Goal: Task Accomplishment & Management: Complete application form

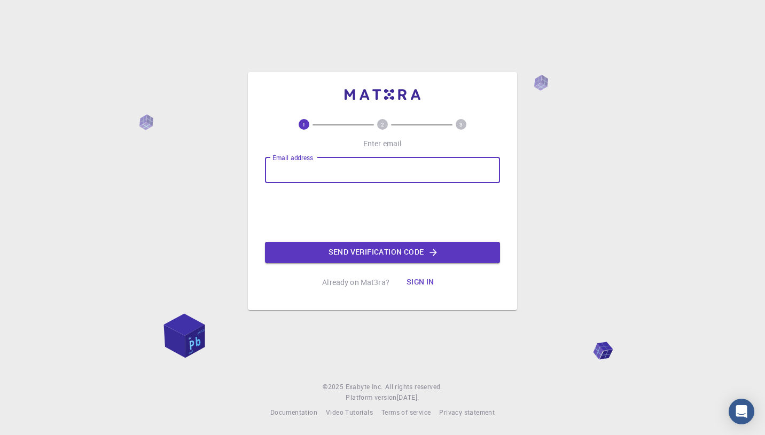
click at [464, 165] on input "Email address" at bounding box center [382, 171] width 235 height 26
type input "eva.ningrum@its.ac.id"
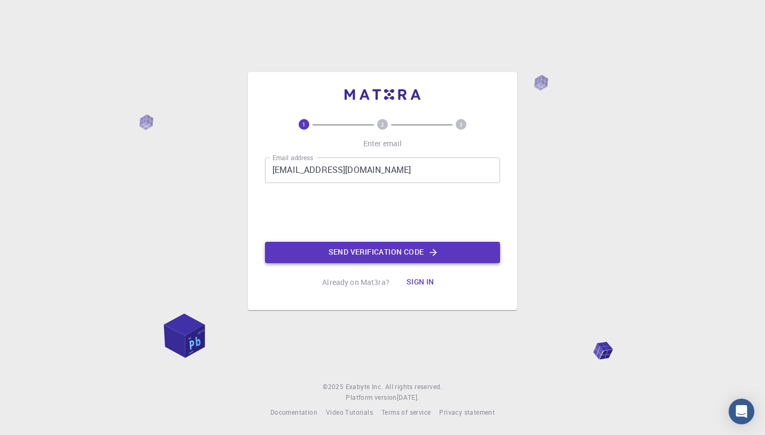
click at [349, 249] on button "Send verification code" at bounding box center [382, 252] width 235 height 21
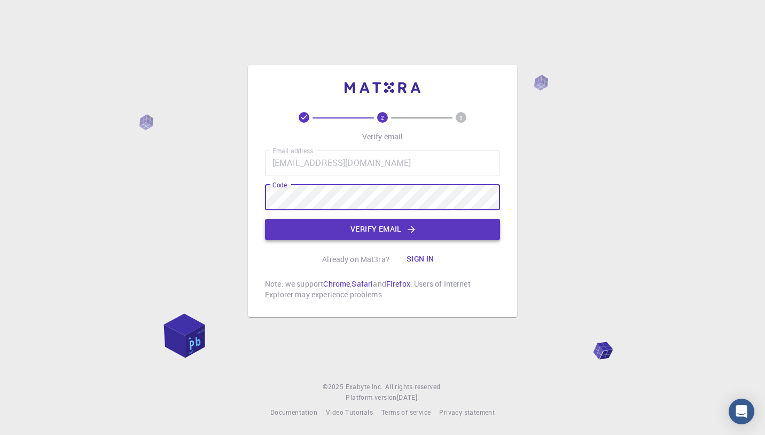
click at [388, 226] on button "Verify email" at bounding box center [382, 229] width 235 height 21
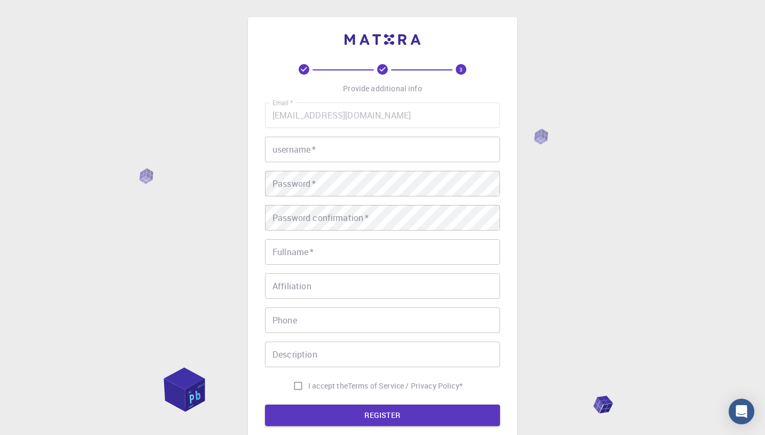
click at [392, 151] on input "username   *" at bounding box center [382, 150] width 235 height 26
type input "Eva"
click at [340, 222] on div "Password confirmation   * Password confirmation   *" at bounding box center [382, 218] width 235 height 26
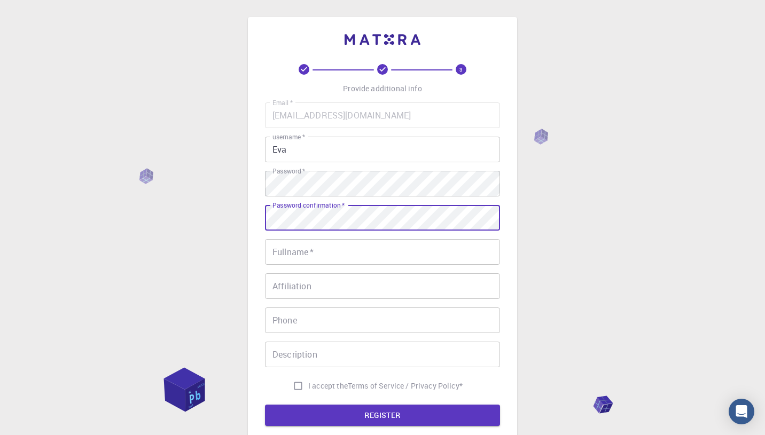
click at [332, 253] on input "Fullname   *" at bounding box center [382, 252] width 235 height 26
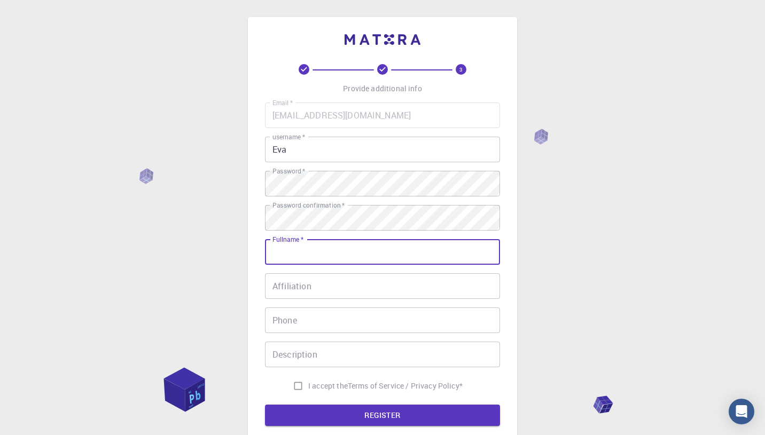
type input "[PERSON_NAME] NINGRUM"
type input "+6281335233410"
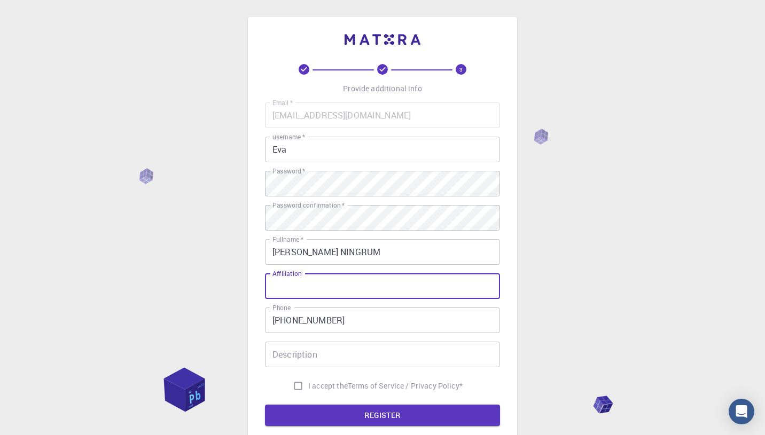
click at [335, 286] on input "Affiliation" at bounding box center [382, 286] width 235 height 26
type input "ITS"
click at [339, 358] on input "Description" at bounding box center [382, 355] width 235 height 26
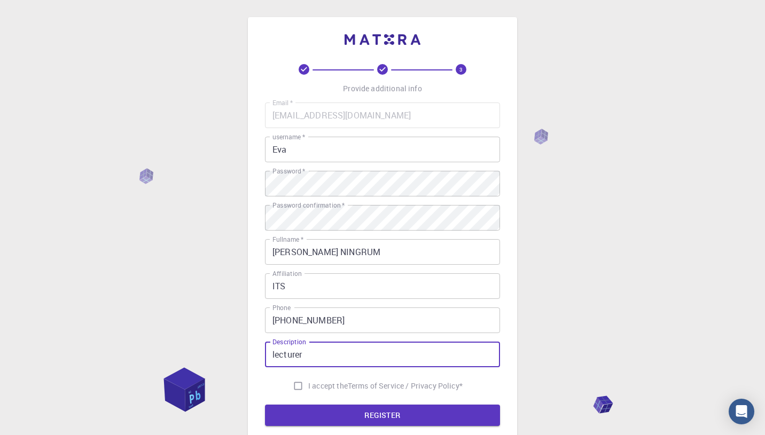
type input "lecturer"
click at [340, 384] on span "I accept the" at bounding box center [328, 386] width 40 height 11
click at [308, 384] on input "I accept the Terms of Service / Privacy Policy *" at bounding box center [298, 386] width 20 height 20
checkbox input "true"
click at [374, 413] on button "REGISTER" at bounding box center [382, 415] width 235 height 21
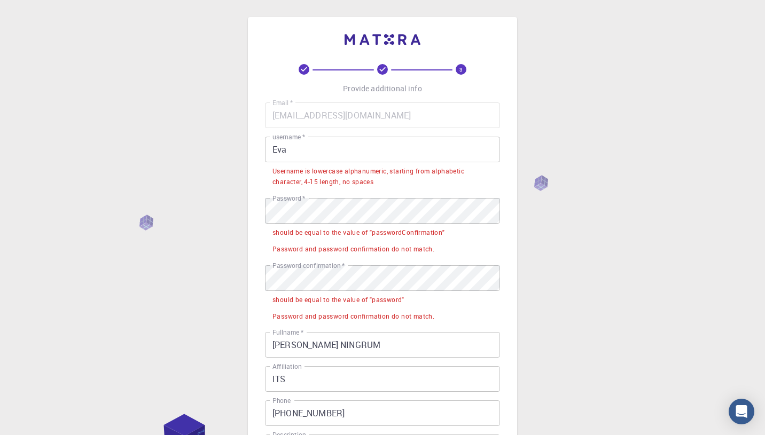
click at [394, 144] on input "Eva" at bounding box center [382, 150] width 235 height 26
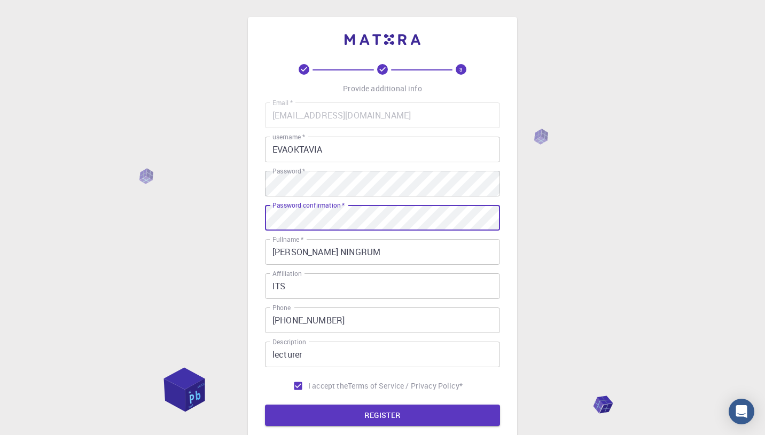
click at [333, 222] on div "Password confirmation   * Password confirmation   *" at bounding box center [382, 218] width 235 height 26
click at [393, 408] on button "REGISTER" at bounding box center [382, 415] width 235 height 21
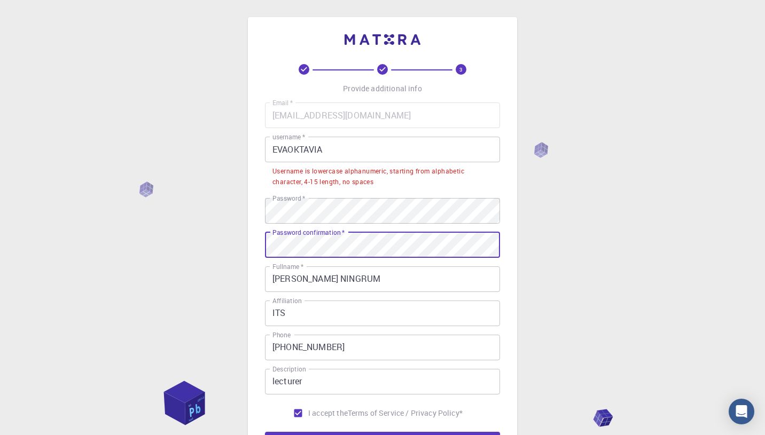
click at [265, 432] on button "REGISTER" at bounding box center [382, 442] width 235 height 21
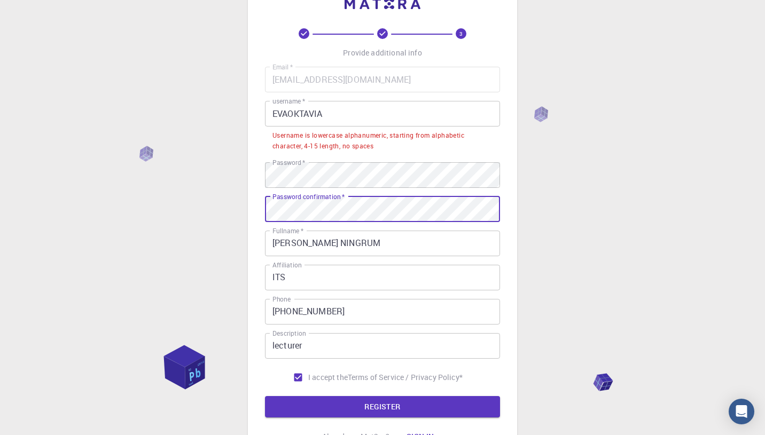
scroll to position [52, 0]
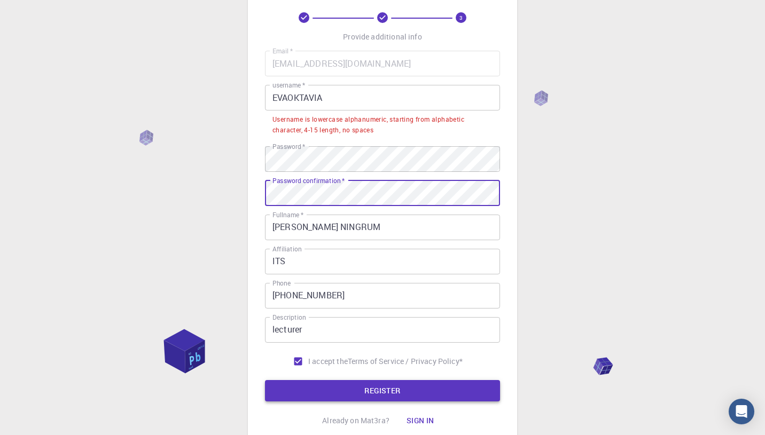
click at [355, 388] on button "REGISTER" at bounding box center [382, 390] width 235 height 21
click at [358, 389] on button "REGISTER" at bounding box center [382, 390] width 235 height 21
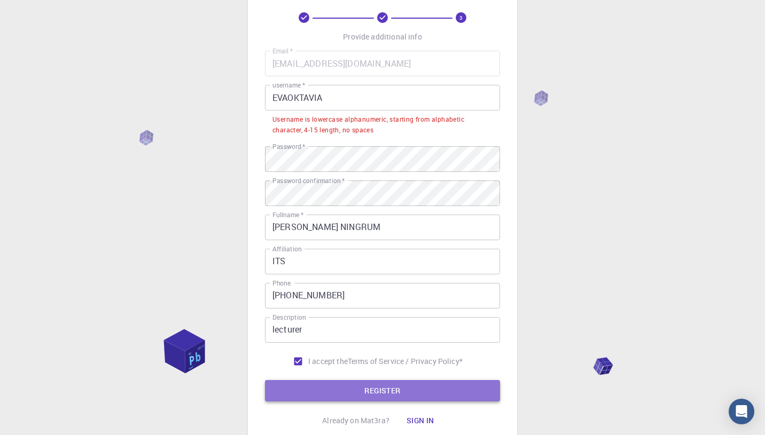
click at [354, 390] on button "REGISTER" at bounding box center [382, 390] width 235 height 21
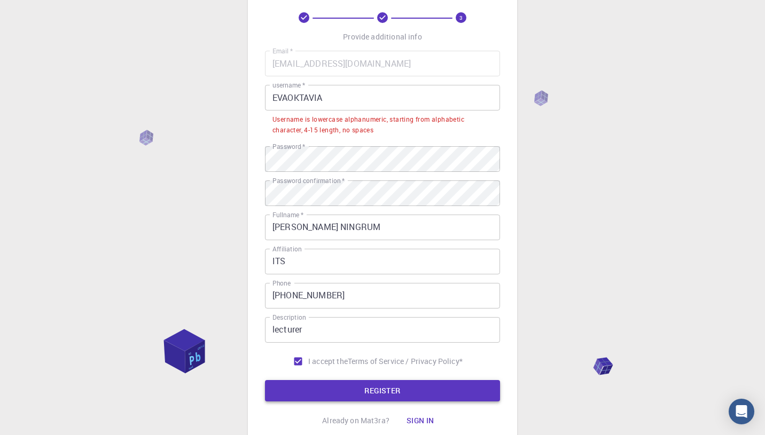
click at [354, 390] on button "REGISTER" at bounding box center [382, 390] width 235 height 21
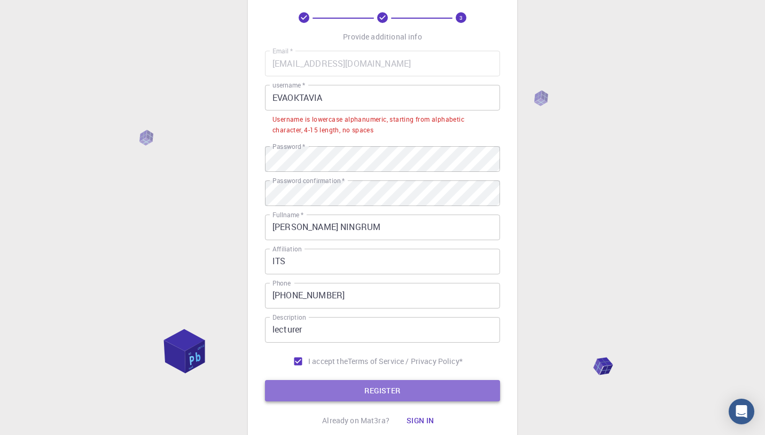
click at [354, 390] on button "REGISTER" at bounding box center [382, 390] width 235 height 21
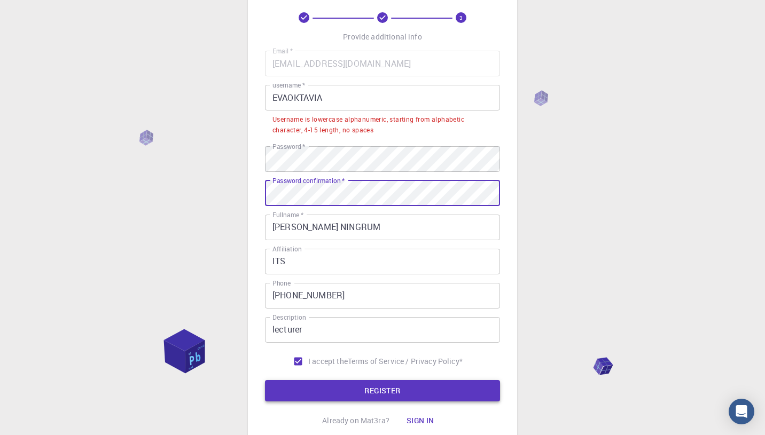
click at [346, 395] on button "REGISTER" at bounding box center [382, 390] width 235 height 21
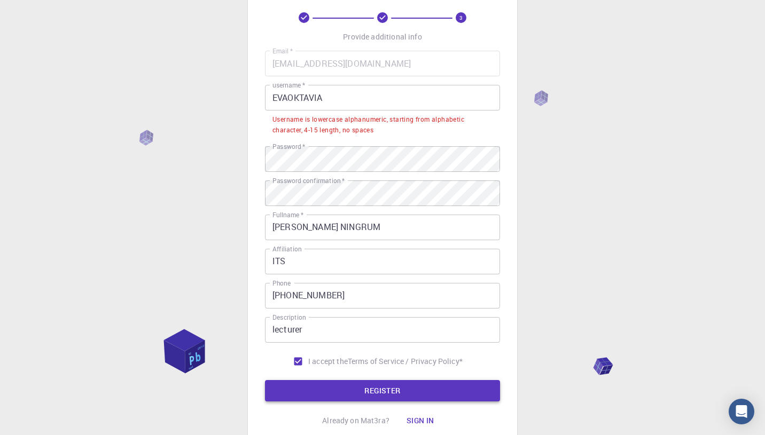
click at [346, 395] on button "REGISTER" at bounding box center [382, 390] width 235 height 21
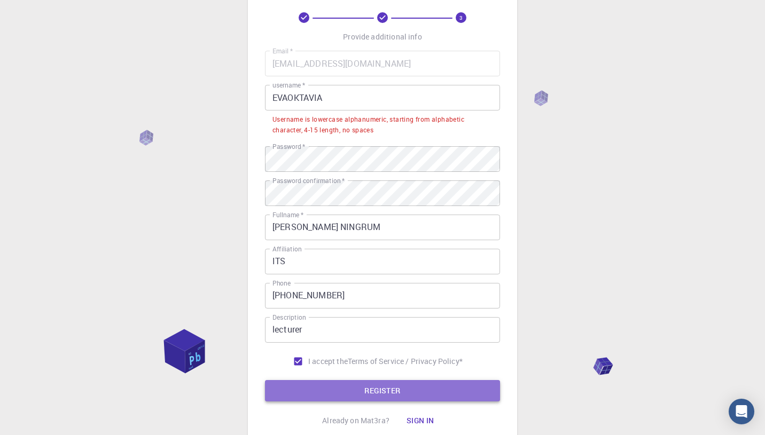
click at [346, 395] on button "REGISTER" at bounding box center [382, 390] width 235 height 21
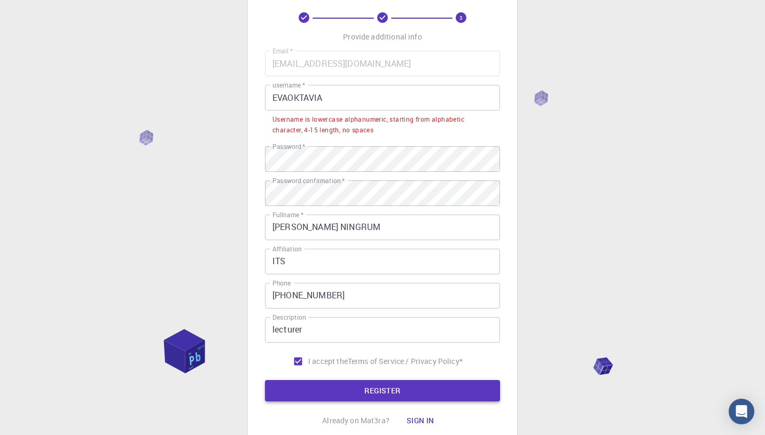
click at [346, 395] on button "REGISTER" at bounding box center [382, 390] width 235 height 21
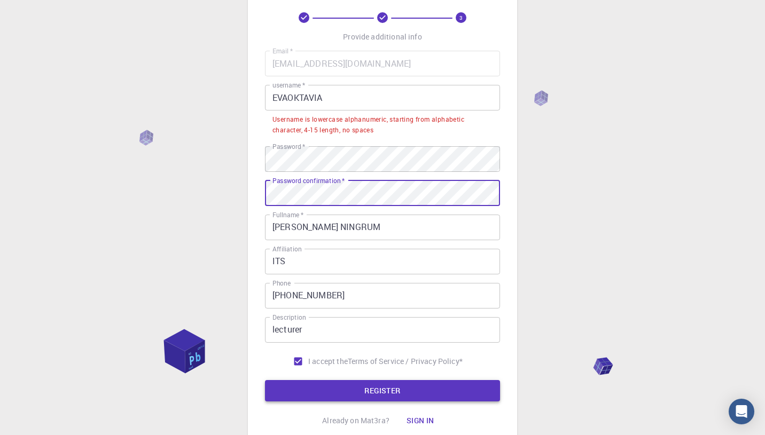
click at [392, 387] on button "REGISTER" at bounding box center [382, 390] width 235 height 21
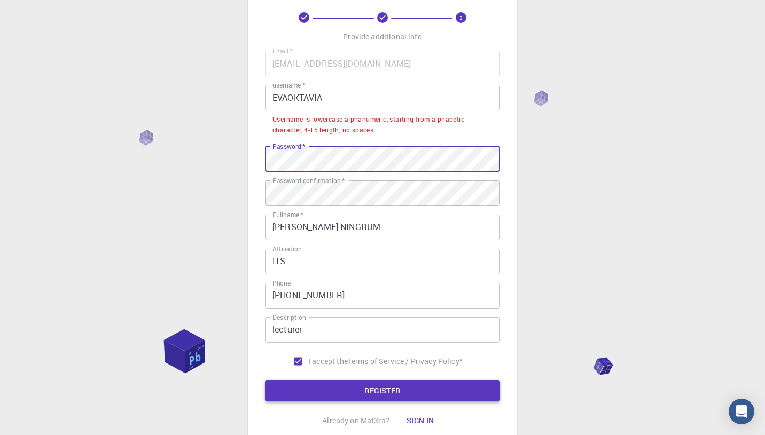
click at [390, 392] on button "REGISTER" at bounding box center [382, 390] width 235 height 21
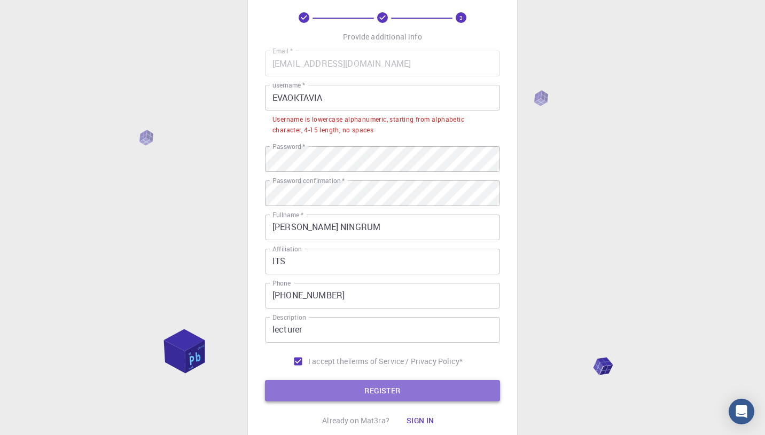
click at [390, 392] on button "REGISTER" at bounding box center [382, 390] width 235 height 21
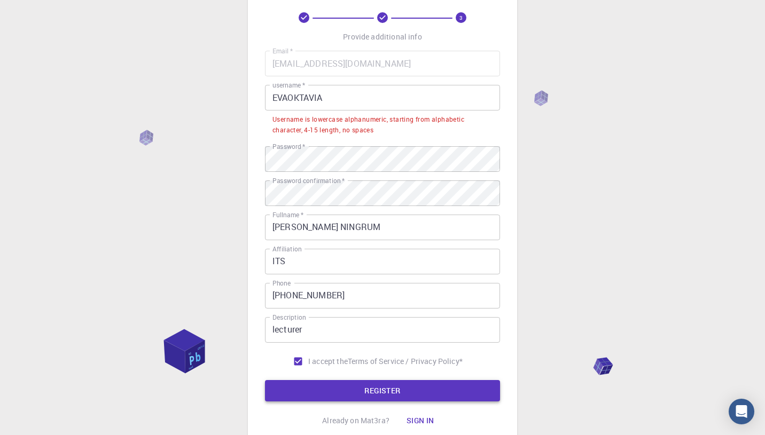
click at [390, 392] on button "REGISTER" at bounding box center [382, 390] width 235 height 21
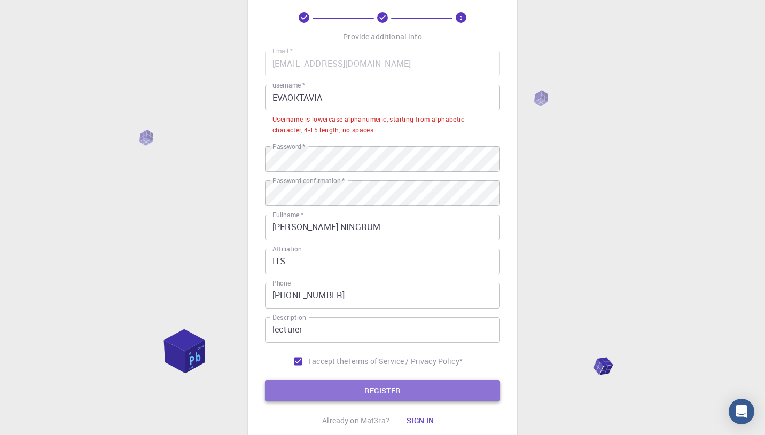
click at [390, 392] on button "REGISTER" at bounding box center [382, 390] width 235 height 21
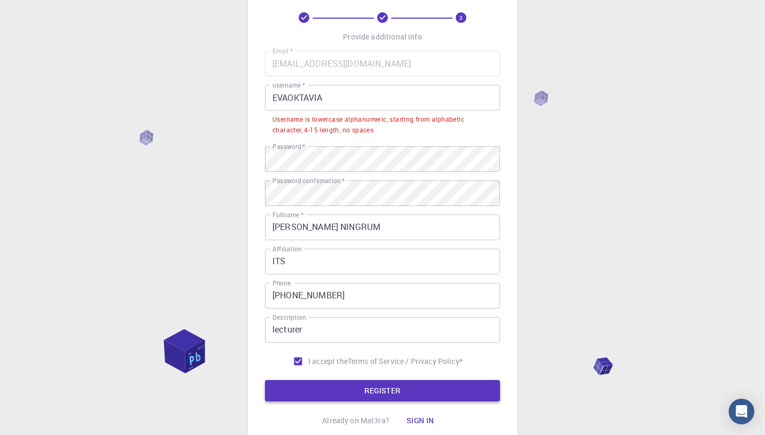
click at [390, 392] on button "REGISTER" at bounding box center [382, 390] width 235 height 21
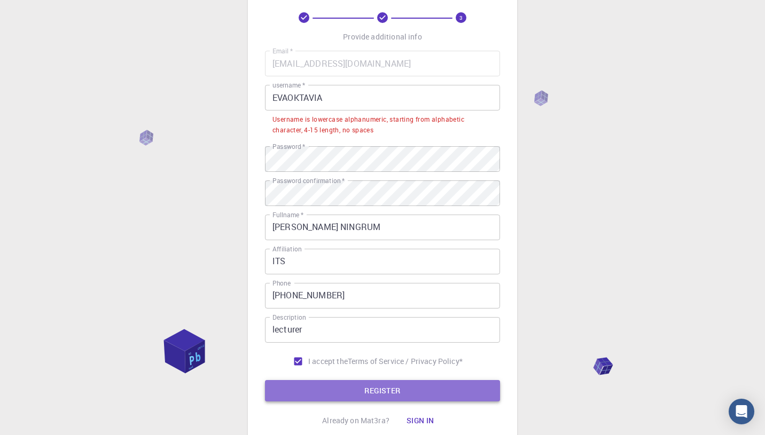
click at [390, 392] on button "REGISTER" at bounding box center [382, 390] width 235 height 21
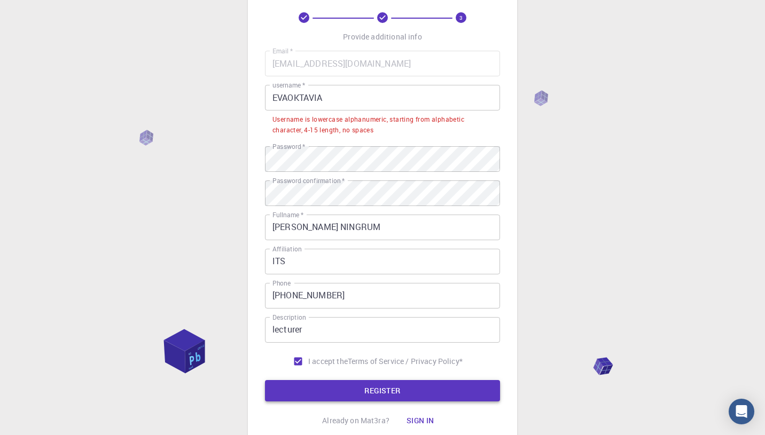
click at [390, 392] on button "REGISTER" at bounding box center [382, 390] width 235 height 21
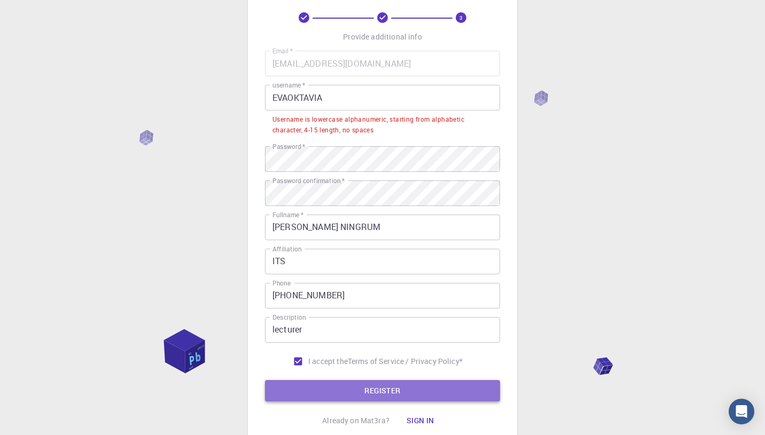
click at [390, 392] on button "REGISTER" at bounding box center [382, 390] width 235 height 21
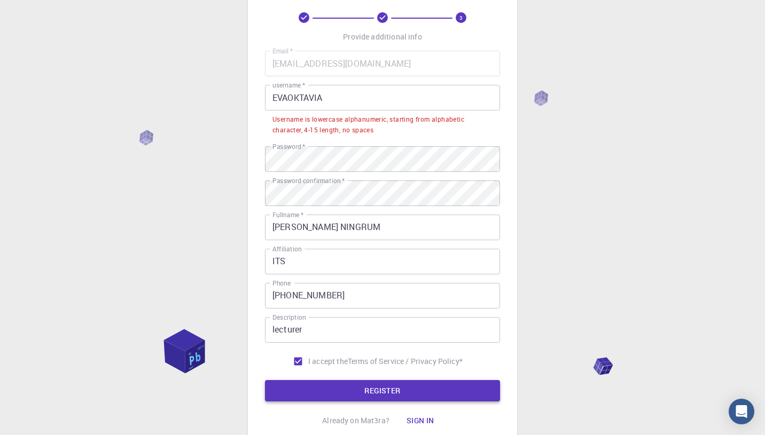
click at [390, 392] on button "REGISTER" at bounding box center [382, 390] width 235 height 21
drag, startPoint x: 272, startPoint y: 118, endPoint x: 382, endPoint y: 132, distance: 110.9
click at [382, 132] on div "Username is lowercase alphanumeric, starting from alphabetic character, 4-15 le…" at bounding box center [382, 124] width 220 height 21
click at [299, 99] on input "EVAOKTAVIA" at bounding box center [382, 98] width 235 height 26
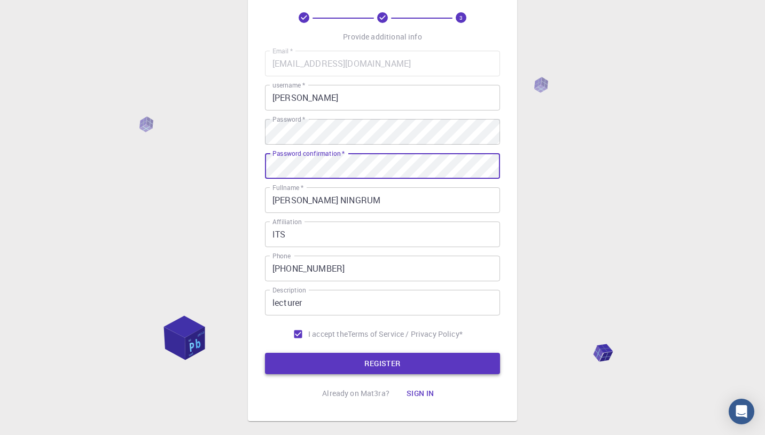
click at [359, 363] on button "REGISTER" at bounding box center [382, 363] width 235 height 21
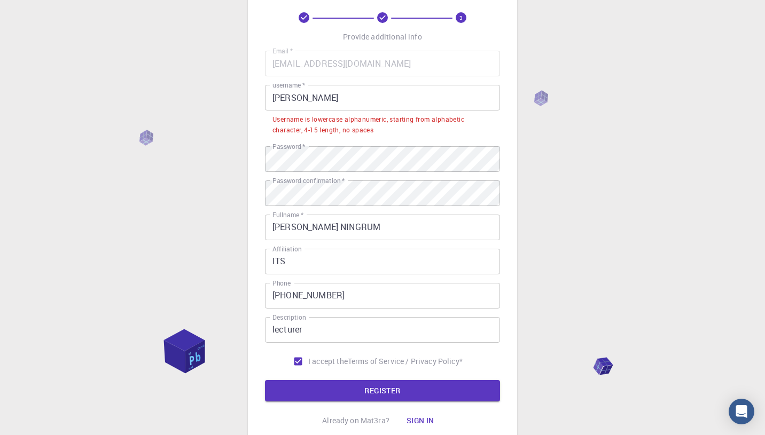
click at [291, 98] on input "eva oktavia" at bounding box center [382, 98] width 235 height 26
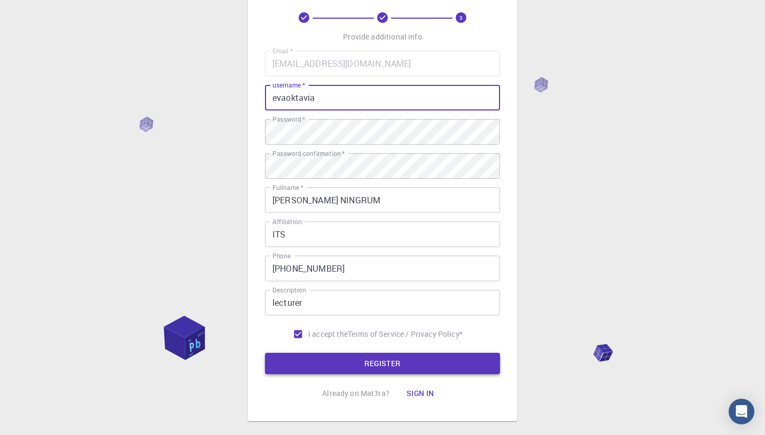
type input "evaoktavia"
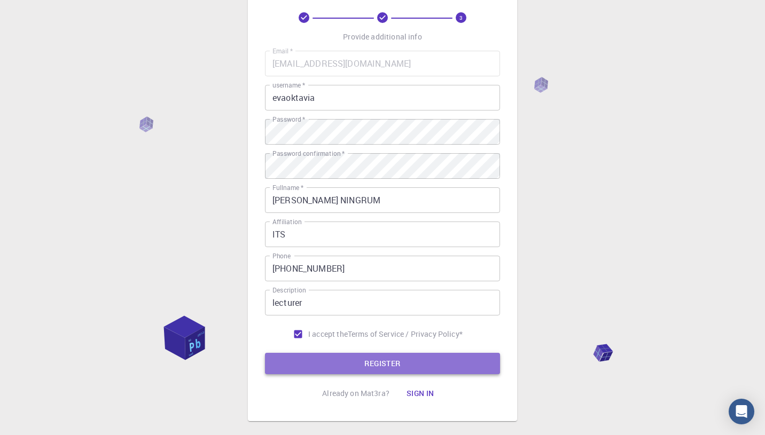
click at [376, 362] on button "REGISTER" at bounding box center [382, 363] width 235 height 21
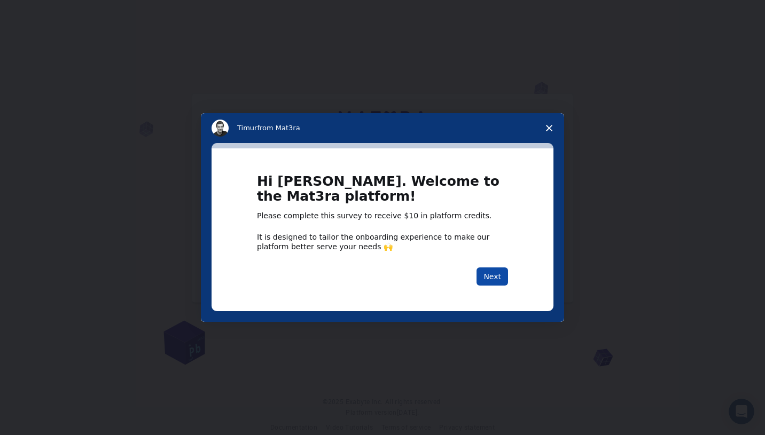
click at [499, 278] on button "Next" at bounding box center [492, 277] width 32 height 18
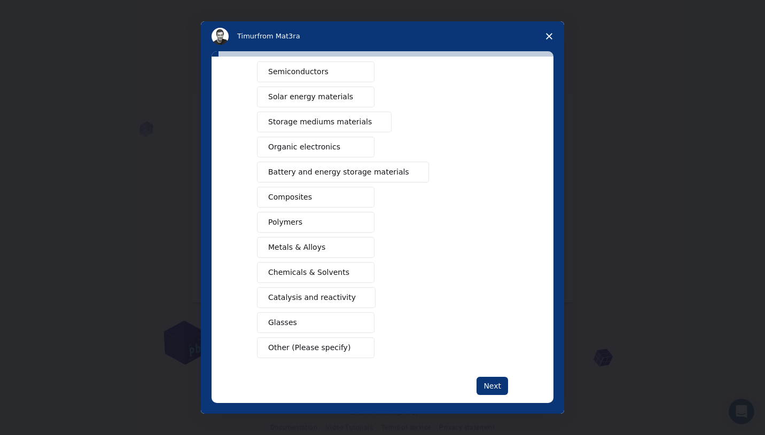
scroll to position [64, 0]
click at [318, 210] on div "Semiconductors Solar energy materials Storage mediums materials Organic electro…" at bounding box center [382, 208] width 251 height 297
click at [317, 216] on button "Polymers" at bounding box center [316, 221] width 118 height 21
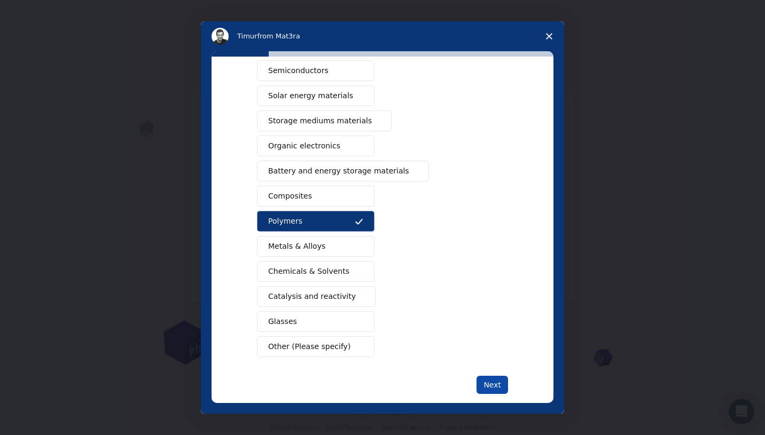
click at [478, 384] on button "Next" at bounding box center [492, 385] width 32 height 18
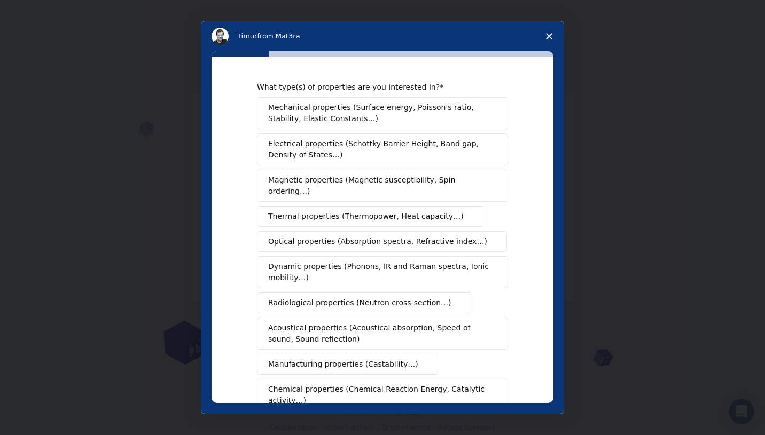
click at [450, 118] on span "Mechanical properties (Surface energy, Poisson's ratio, Stability, Elastic Cons…" at bounding box center [379, 113] width 223 height 22
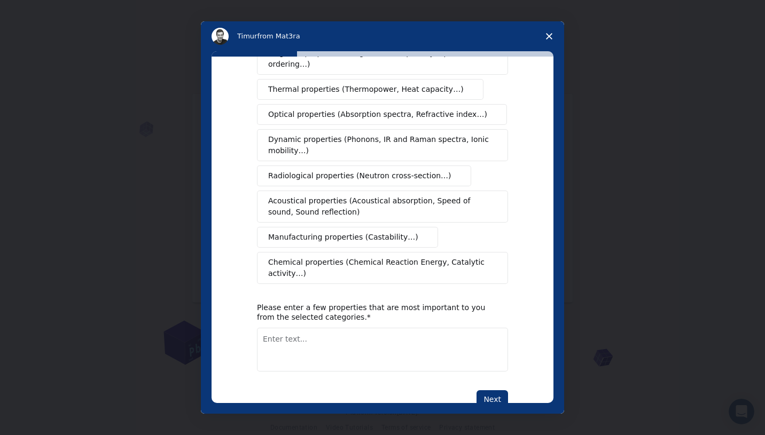
scroll to position [146, 0]
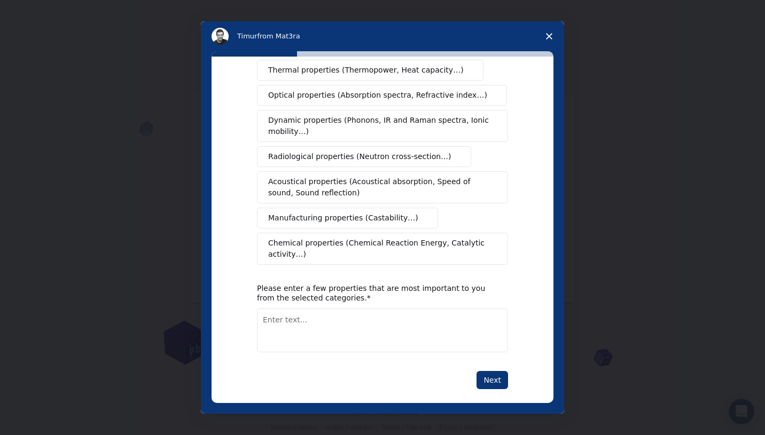
click at [449, 238] on span "Chemical properties (Chemical Reaction Energy, Catalytic activity…)" at bounding box center [378, 249] width 221 height 22
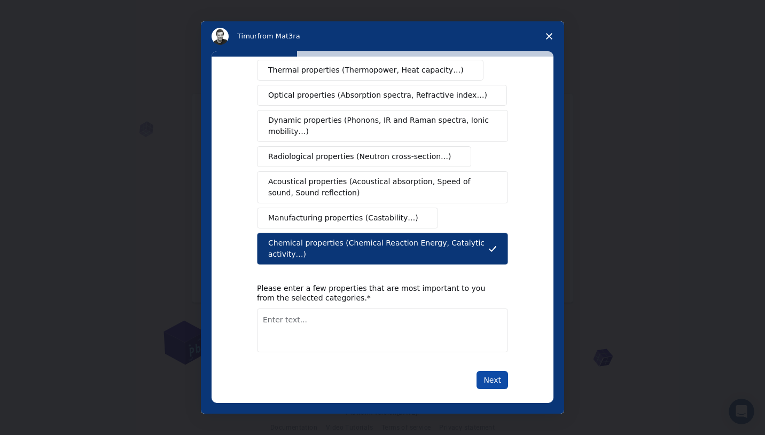
click at [492, 371] on button "Next" at bounding box center [492, 380] width 32 height 18
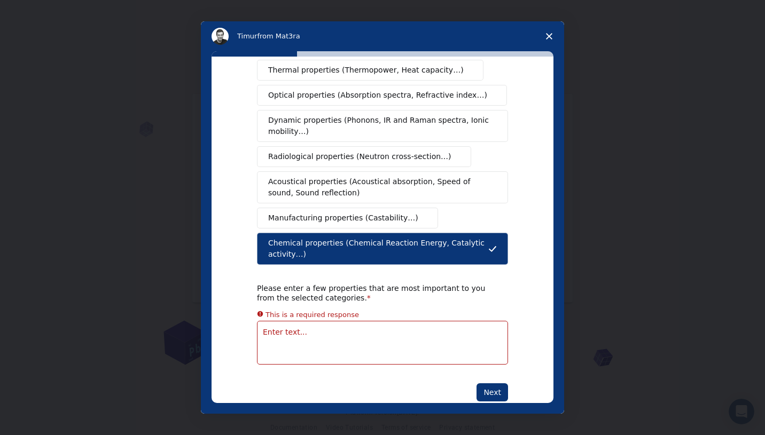
click at [371, 324] on textarea "Enter text..." at bounding box center [382, 343] width 251 height 44
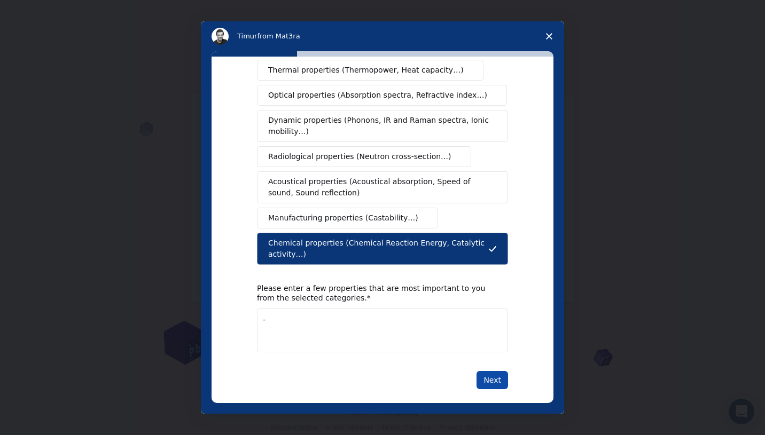
type textarea "-"
click at [478, 371] on button "Next" at bounding box center [492, 380] width 32 height 18
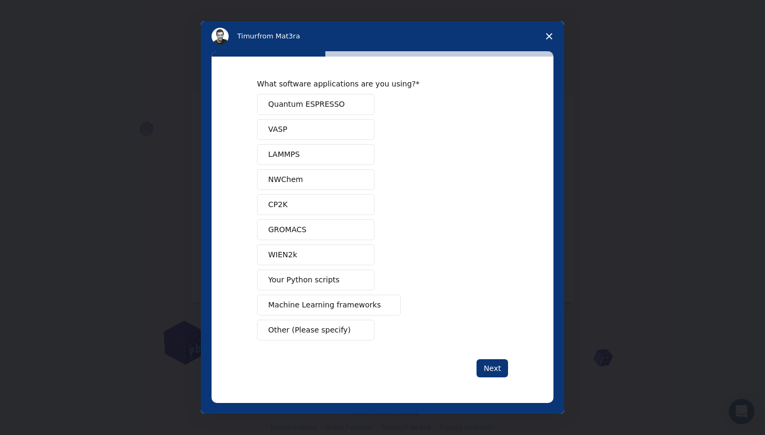
click at [339, 306] on span "Machine Learning frameworks" at bounding box center [324, 305] width 113 height 11
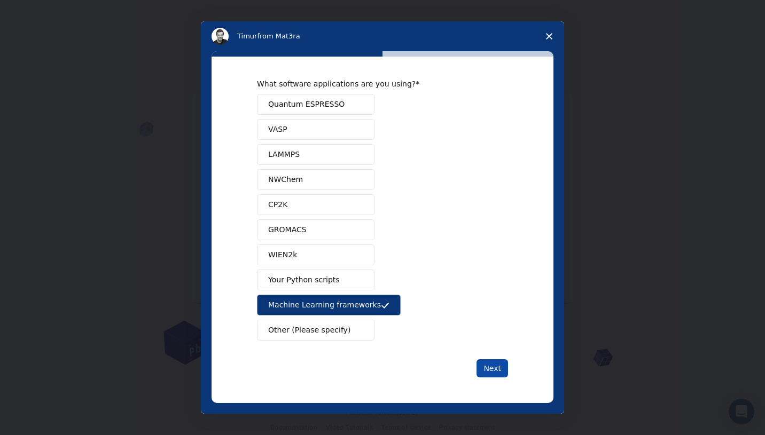
click at [482, 373] on button "Next" at bounding box center [492, 368] width 32 height 18
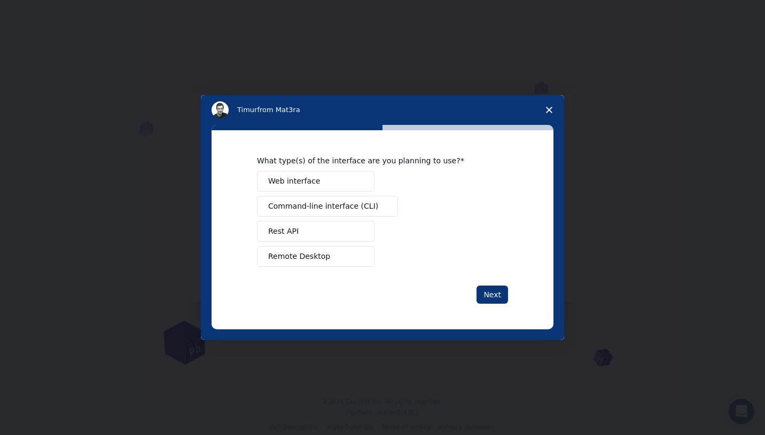
click at [327, 176] on button "Web interface" at bounding box center [316, 181] width 118 height 21
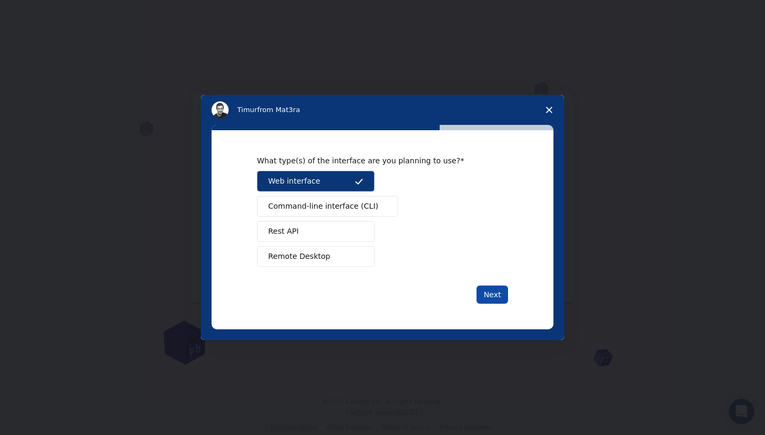
click at [491, 299] on button "Next" at bounding box center [492, 295] width 32 height 18
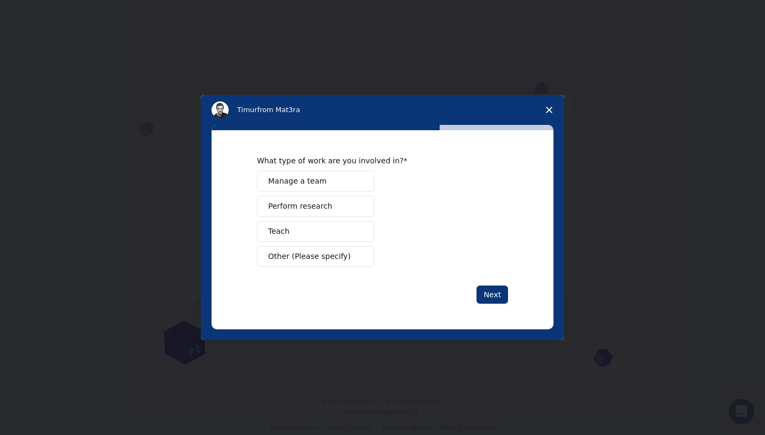
click at [342, 217] on div "Manage a team Perform research Teach Other (Please specify)" at bounding box center [382, 219] width 251 height 96
click at [347, 206] on button "Perform research" at bounding box center [316, 206] width 118 height 21
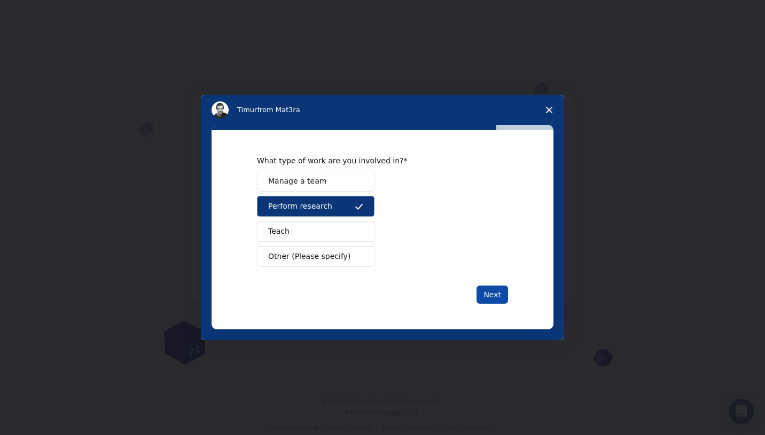
click at [494, 295] on button "Next" at bounding box center [492, 295] width 32 height 18
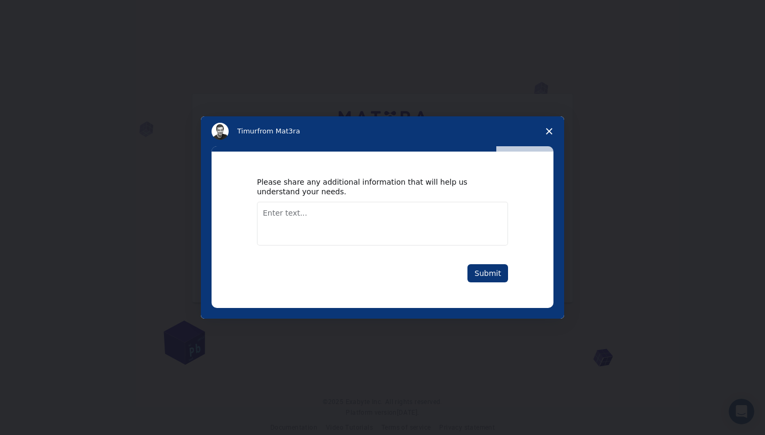
click at [429, 215] on textarea "Enter text..." at bounding box center [382, 224] width 251 height 44
type textarea "-"
click at [482, 282] on button "Submit" at bounding box center [487, 273] width 41 height 18
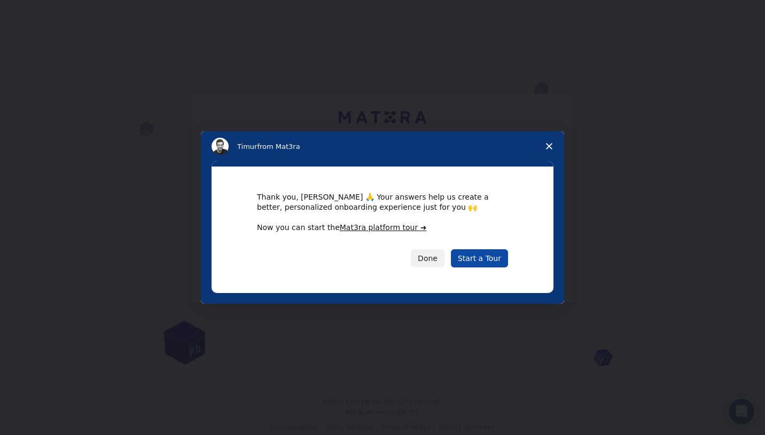
click at [481, 256] on link "Start a Tour" at bounding box center [479, 258] width 57 height 18
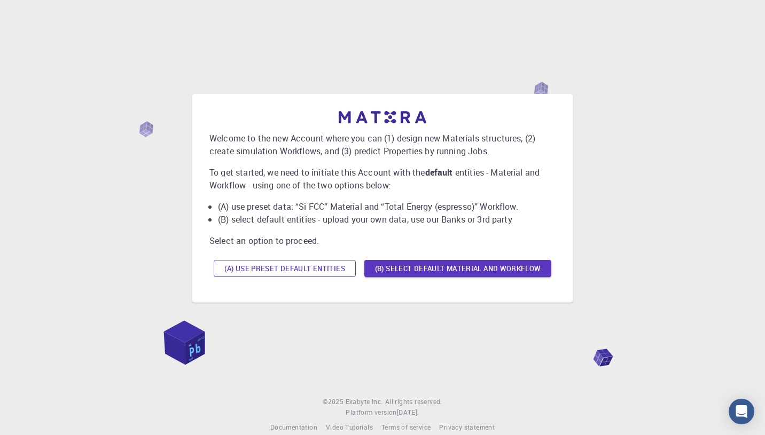
click at [338, 270] on button "(A) Use preset default entities" at bounding box center [285, 268] width 142 height 17
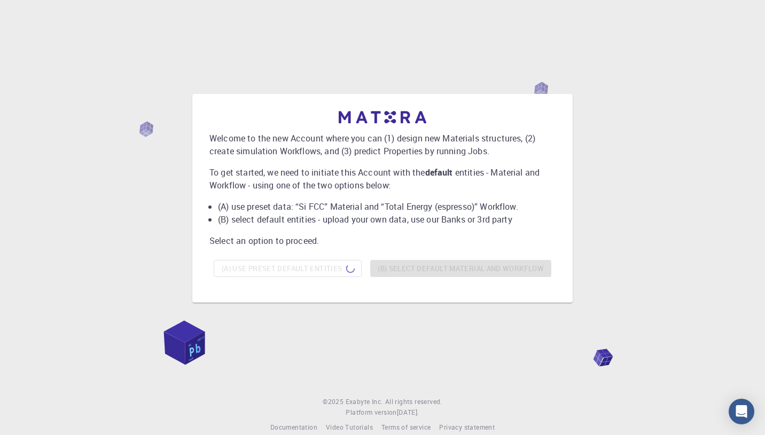
click at [409, 84] on div "Welcome to the new Account where you can (1) design new Materials structures, (…" at bounding box center [382, 198] width 739 height 337
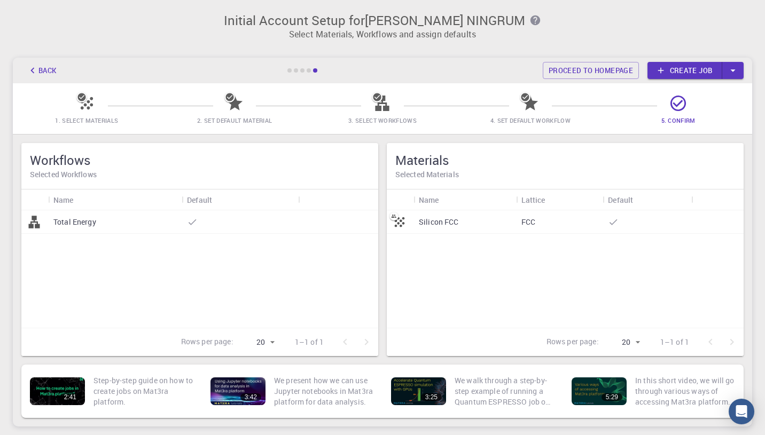
click at [233, 103] on icon at bounding box center [234, 103] width 15 height 15
click at [76, 101] on span "1. Select Materials" at bounding box center [86, 112] width 139 height 25
click at [84, 99] on icon at bounding box center [81, 97] width 8 height 8
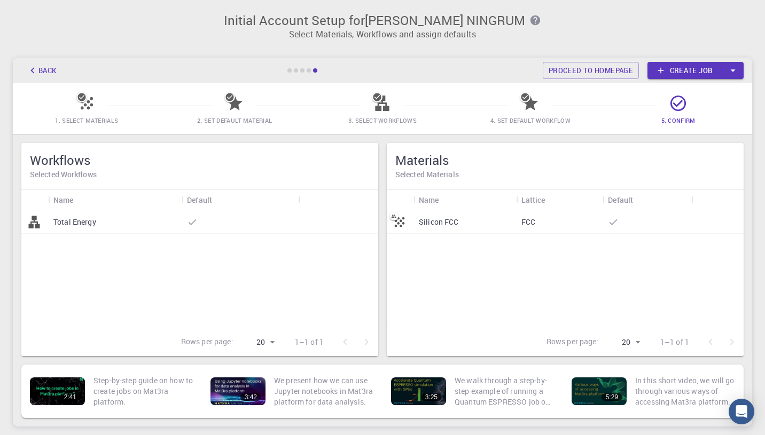
click at [84, 99] on icon at bounding box center [81, 97] width 8 height 8
click at [668, 71] on link "Create job" at bounding box center [684, 70] width 75 height 17
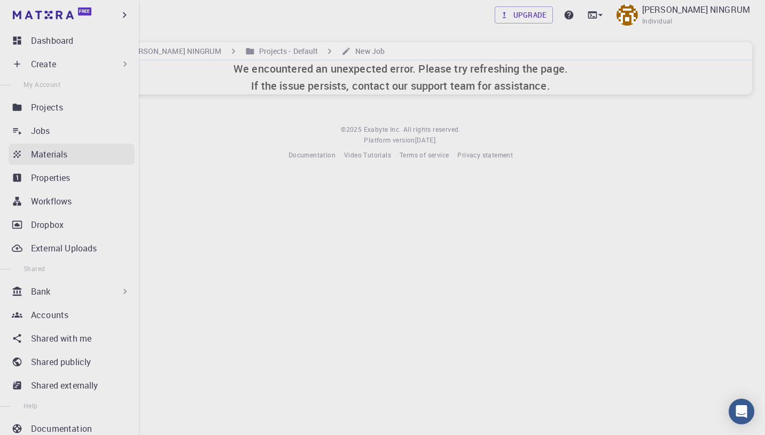
click at [68, 148] on div "Materials" at bounding box center [83, 154] width 104 height 13
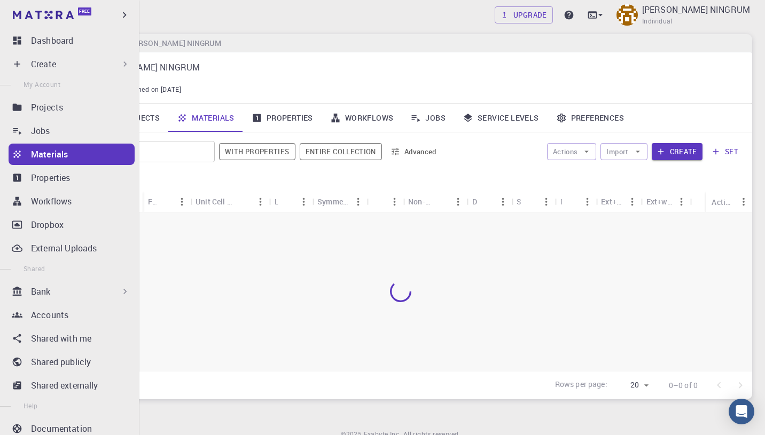
click at [74, 61] on div "Create" at bounding box center [80, 64] width 99 height 13
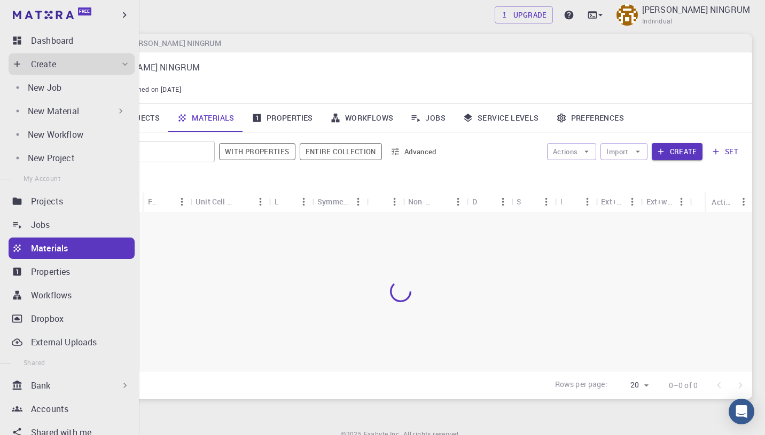
click at [80, 108] on div "New Material" at bounding box center [77, 111] width 98 height 13
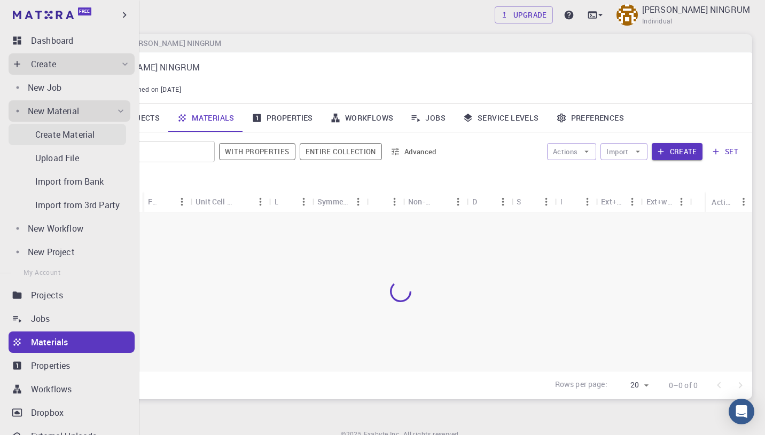
click at [83, 131] on p "Create Material" at bounding box center [64, 134] width 59 height 13
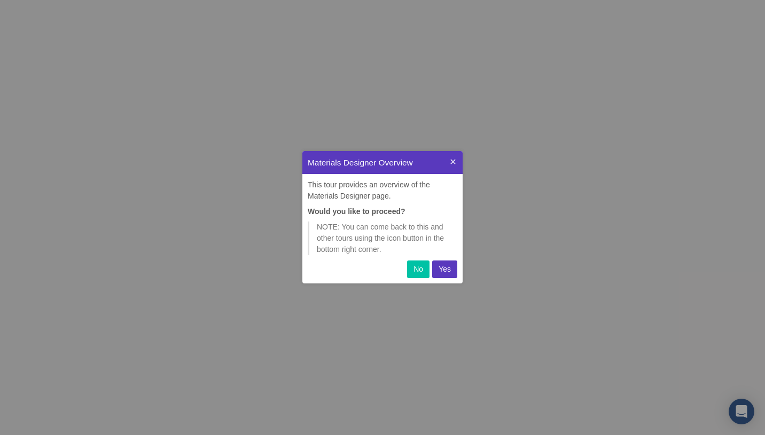
scroll to position [132, 160]
click at [446, 271] on p "Yes" at bounding box center [445, 269] width 12 height 11
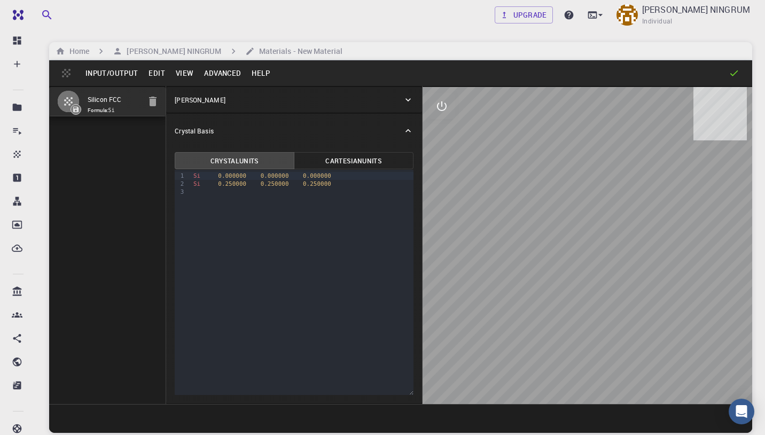
click at [560, 296] on div at bounding box center [588, 245] width 330 height 317
drag, startPoint x: 635, startPoint y: 380, endPoint x: 704, endPoint y: 201, distance: 191.8
click at [704, 201] on div at bounding box center [588, 245] width 330 height 317
drag, startPoint x: 543, startPoint y: 204, endPoint x: 543, endPoint y: 272, distance: 68.9
click at [543, 272] on div at bounding box center [588, 245] width 330 height 317
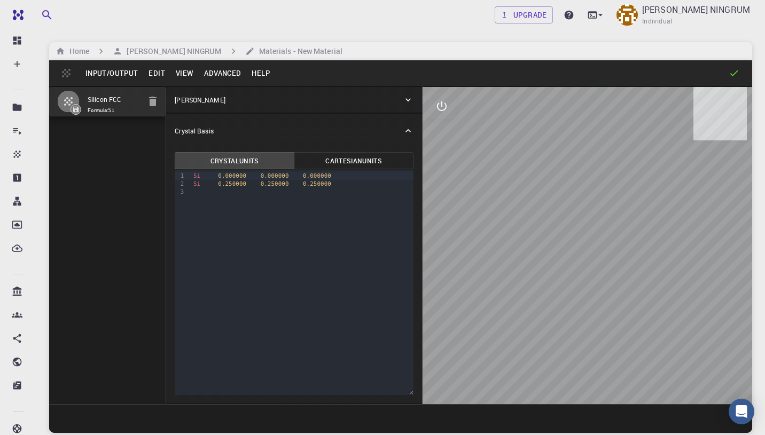
click at [319, 162] on button "Cartesian Units" at bounding box center [354, 160] width 120 height 17
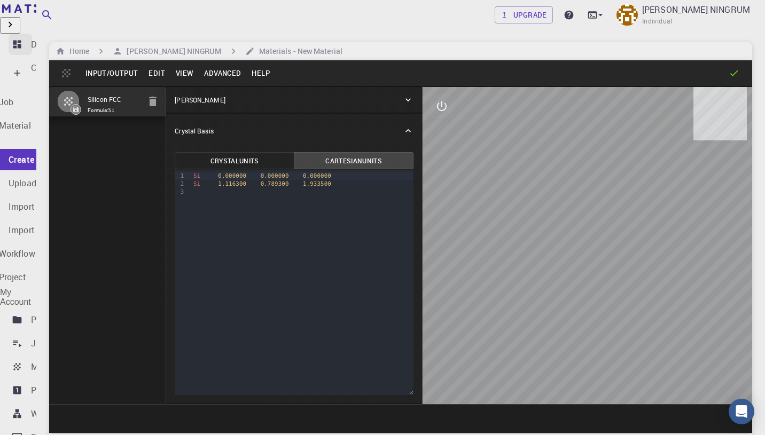
click at [43, 46] on p "Dashboard" at bounding box center [52, 44] width 42 height 13
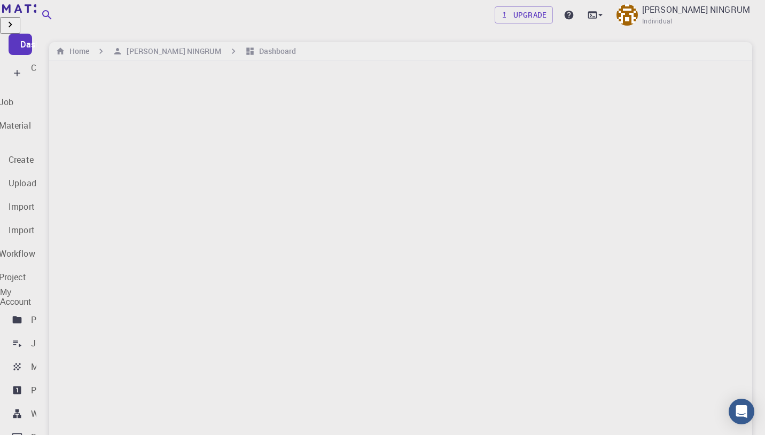
scroll to position [97, 0]
